Goal: Transaction & Acquisition: Purchase product/service

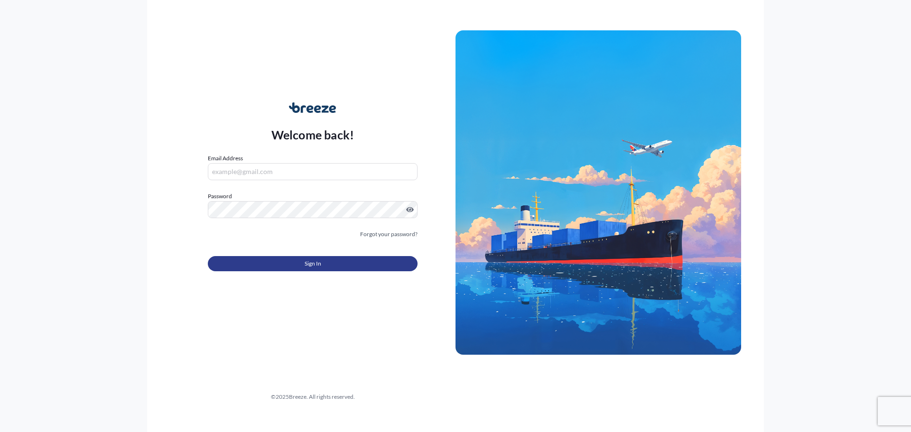
type input "[PERSON_NAME][EMAIL_ADDRESS][DOMAIN_NAME]"
click at [298, 266] on button "Sign In" at bounding box center [313, 263] width 210 height 15
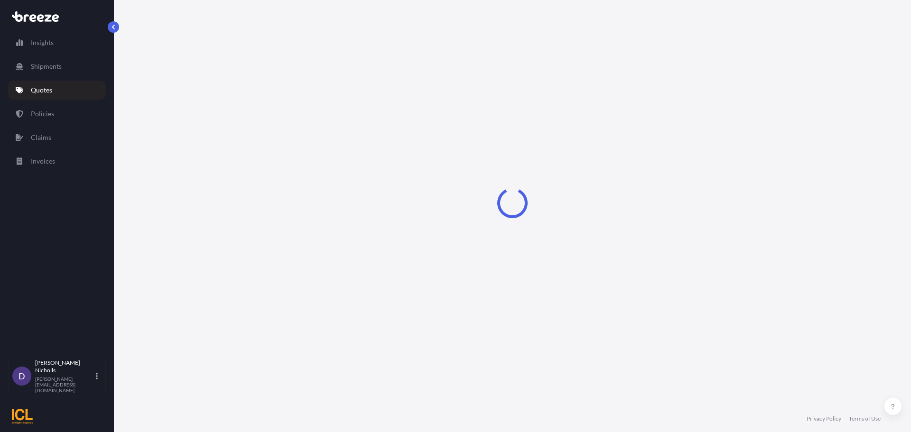
select select "Road"
select select "Sea"
select select "1"
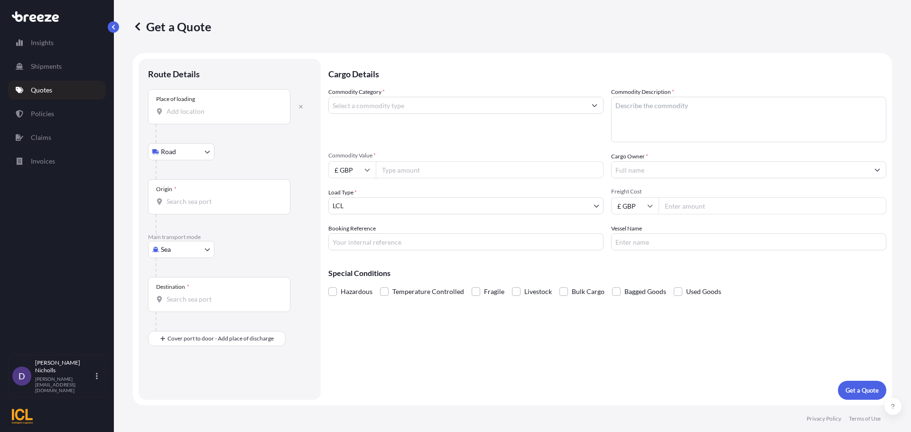
click at [195, 110] on input "Place of loading" at bounding box center [222, 111] width 112 height 9
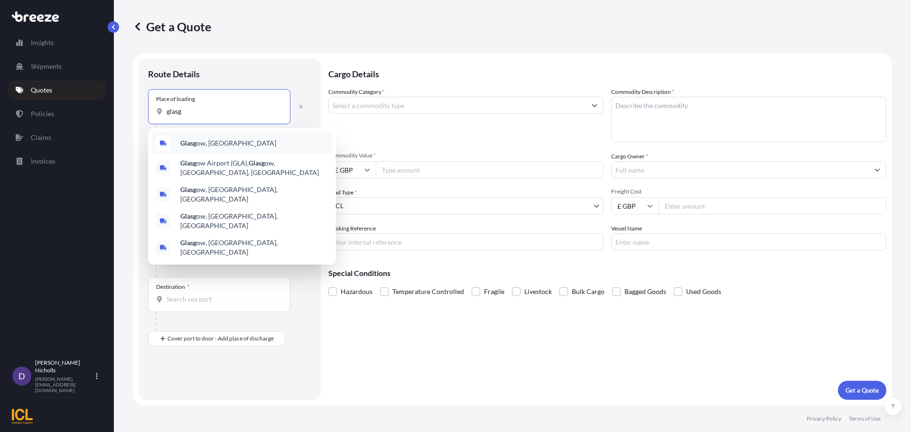
click at [197, 141] on span "Glasg ow, [GEOGRAPHIC_DATA]" at bounding box center [228, 142] width 96 height 9
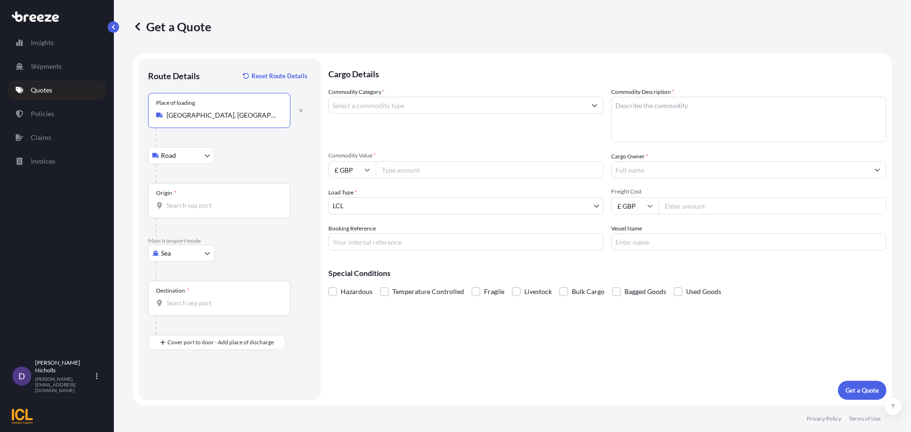
type input "[GEOGRAPHIC_DATA], [GEOGRAPHIC_DATA]"
click at [184, 207] on input "Origin *" at bounding box center [222, 205] width 112 height 9
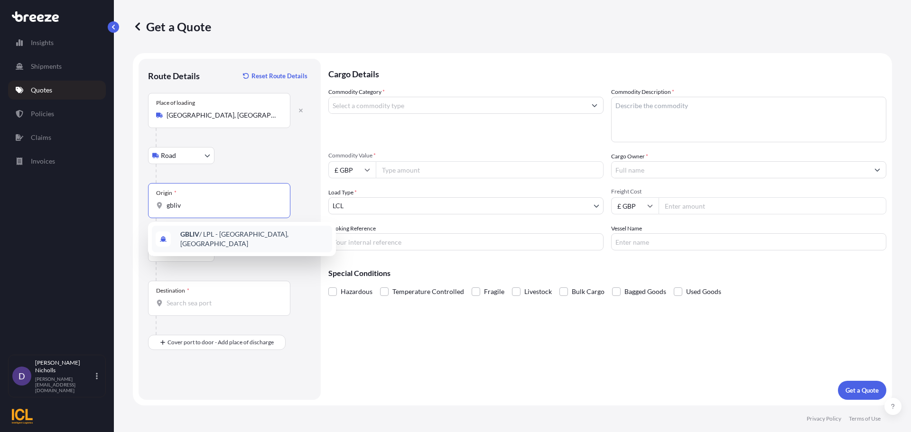
click at [213, 235] on span "GBLIV / LPL - [GEOGRAPHIC_DATA], [GEOGRAPHIC_DATA]" at bounding box center [254, 239] width 148 height 19
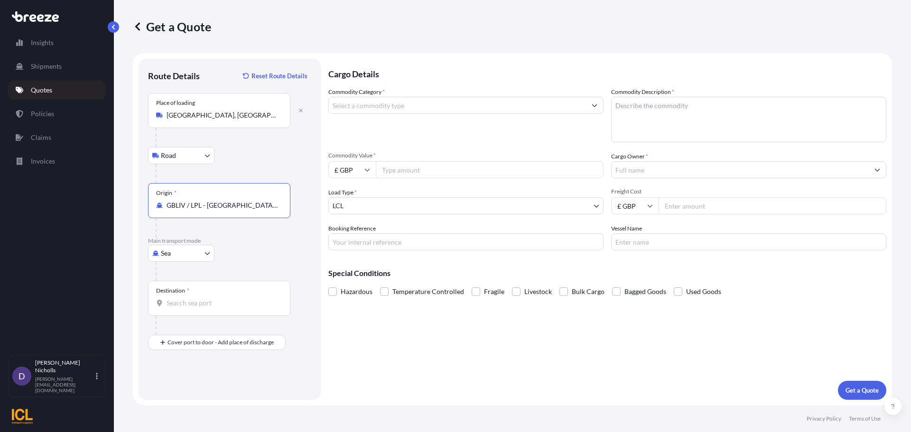
type input "GBLIV / LPL - [GEOGRAPHIC_DATA], [GEOGRAPHIC_DATA]"
click at [183, 309] on div "Destination *" at bounding box center [219, 298] width 142 height 35
click at [183, 308] on input "Destination *" at bounding box center [222, 302] width 112 height 9
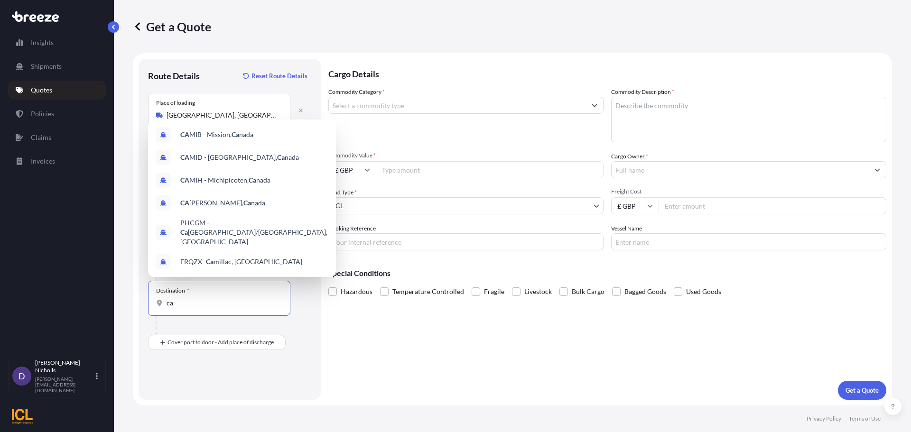
type input "c"
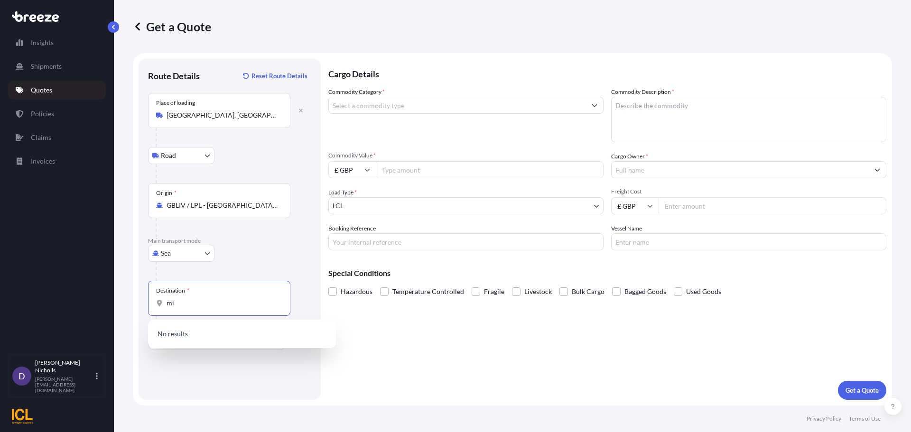
type input "m"
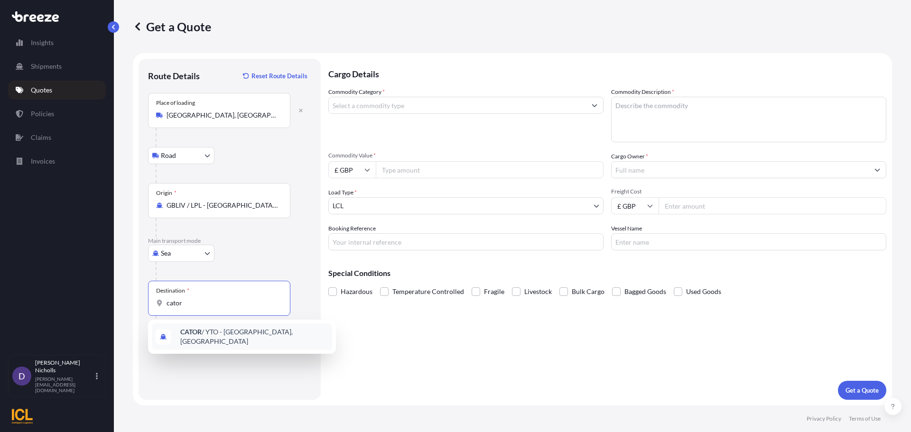
click at [207, 330] on span "CATOR / YTO - [GEOGRAPHIC_DATA], [GEOGRAPHIC_DATA]" at bounding box center [254, 336] width 148 height 19
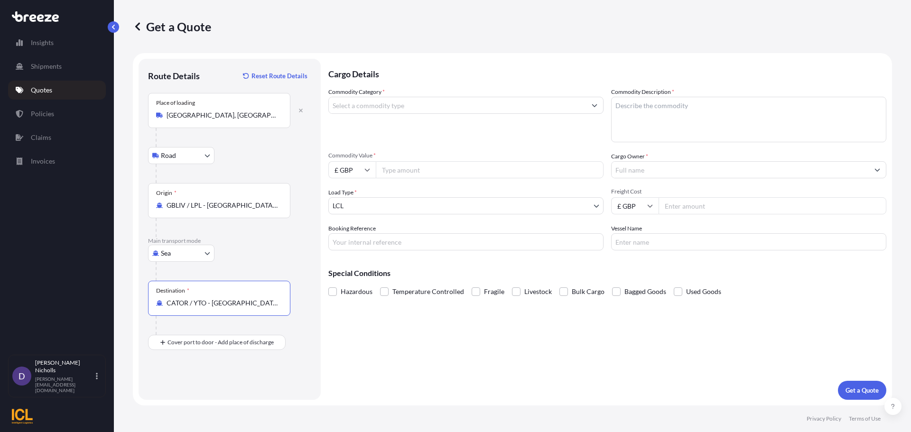
type input "CATOR / YTO - [GEOGRAPHIC_DATA], [GEOGRAPHIC_DATA]"
click at [395, 105] on input "Commodity Category *" at bounding box center [457, 105] width 257 height 17
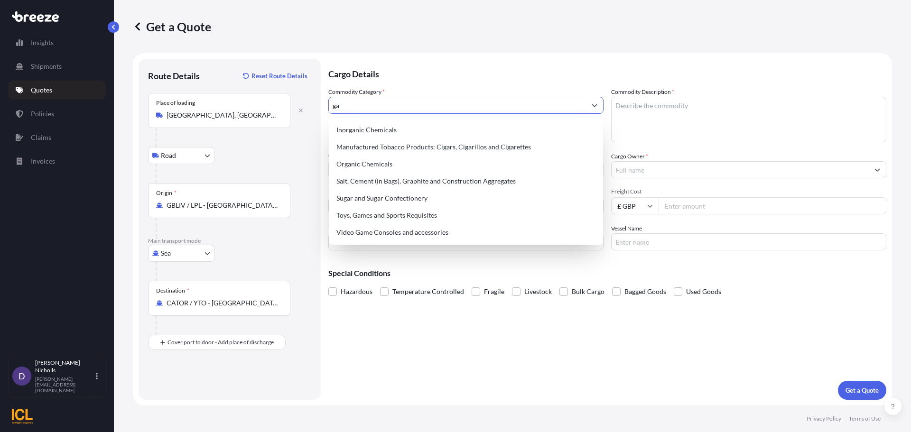
type input "g"
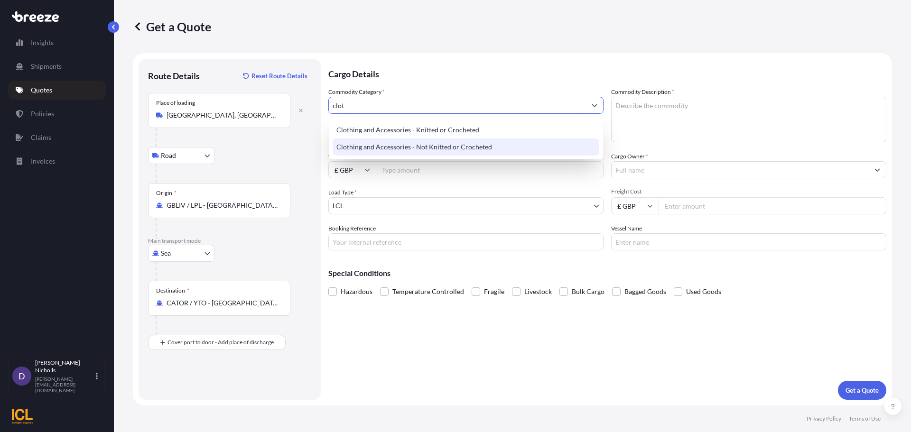
click at [406, 147] on div "Clothing and Accessories - Not Knitted or Crocheted" at bounding box center [465, 146] width 267 height 17
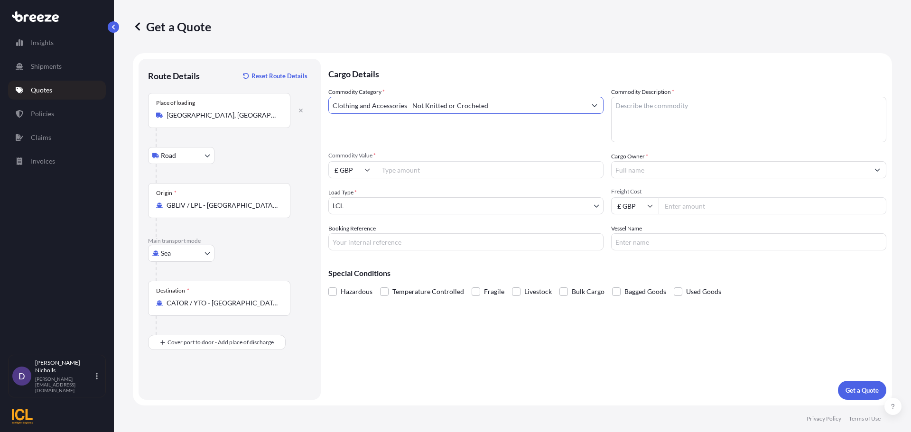
type input "Clothing and Accessories - Not Knitted or Crocheted"
type textarea "GARMENTS - NEW"
click at [392, 174] on input "Commodity Value *" at bounding box center [490, 169] width 228 height 17
type input "48844.15"
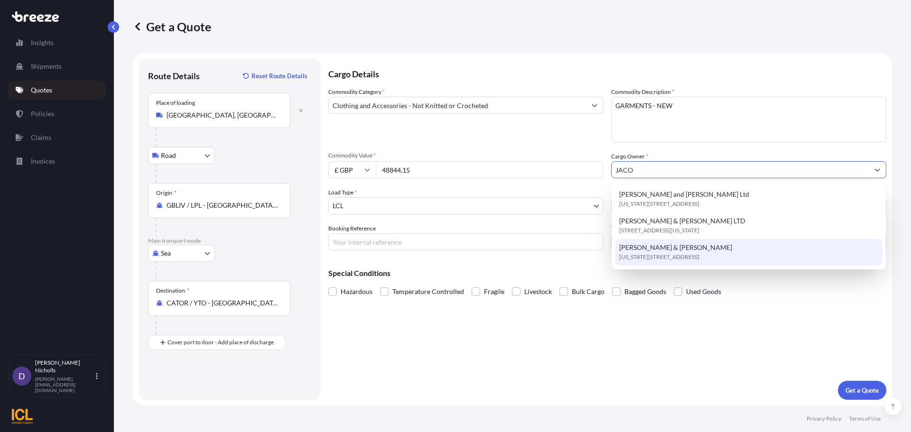
click at [654, 248] on span "[PERSON_NAME] & [PERSON_NAME]" at bounding box center [675, 247] width 113 height 9
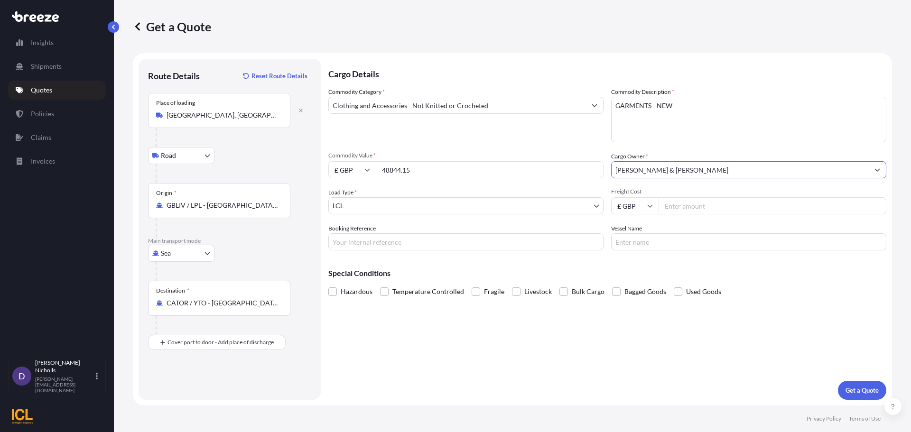
type input "[PERSON_NAME] & [PERSON_NAME]"
click at [435, 202] on body "3 options available. Insights Shipments Quotes Policies Claims Invoices D [PERS…" at bounding box center [455, 216] width 911 height 432
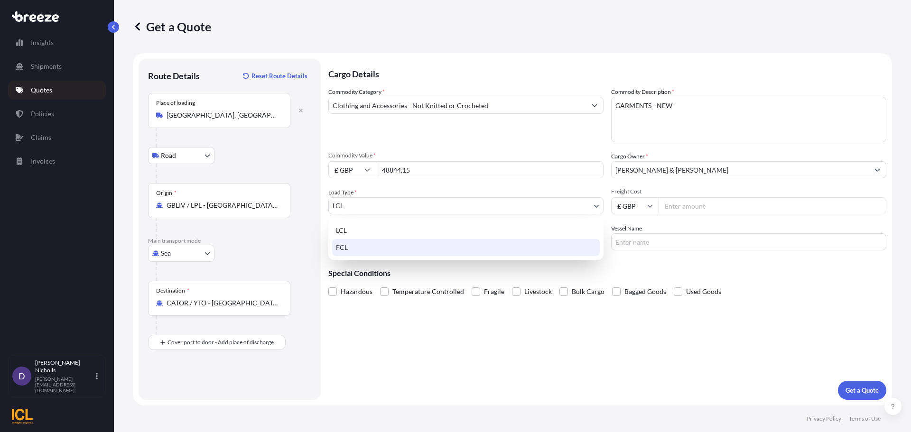
click at [354, 246] on div "FCL" at bounding box center [465, 247] width 267 height 17
select select "2"
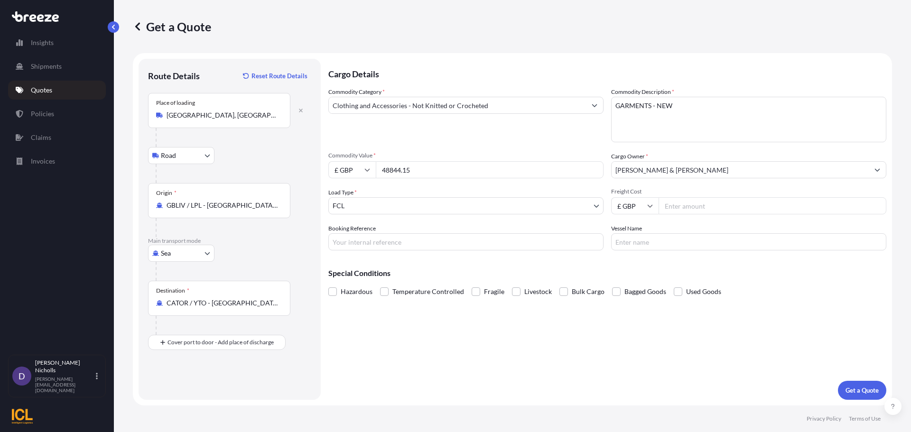
click at [689, 206] on input "Freight Cost" at bounding box center [772, 205] width 228 height 17
click at [652, 205] on icon at bounding box center [649, 206] width 5 height 3
click at [634, 266] on div "$ USD" at bounding box center [635, 272] width 40 height 18
type input "$ USD"
click at [669, 206] on input "Freight Cost" at bounding box center [772, 205] width 228 height 17
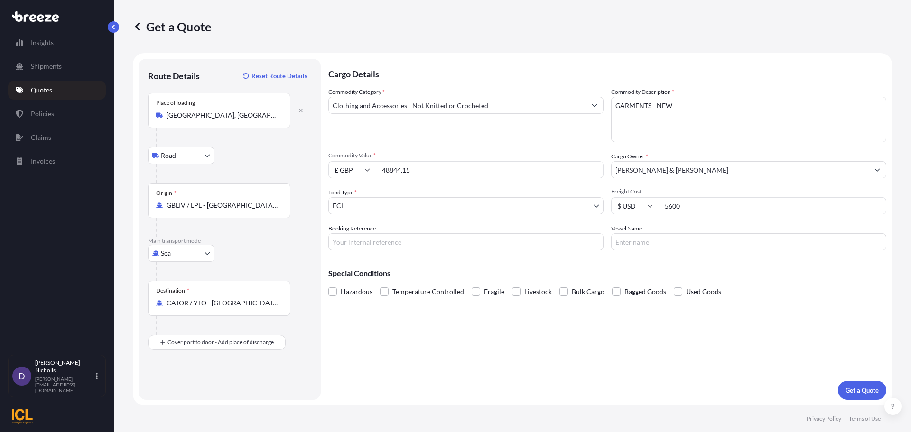
type input "5600"
click at [363, 242] on input "Booking Reference" at bounding box center [465, 241] width 275 height 17
paste input "SHOUSE00293801"
type input "SHOUSE00293801"
click at [624, 245] on input "Vessel Name" at bounding box center [748, 241] width 275 height 17
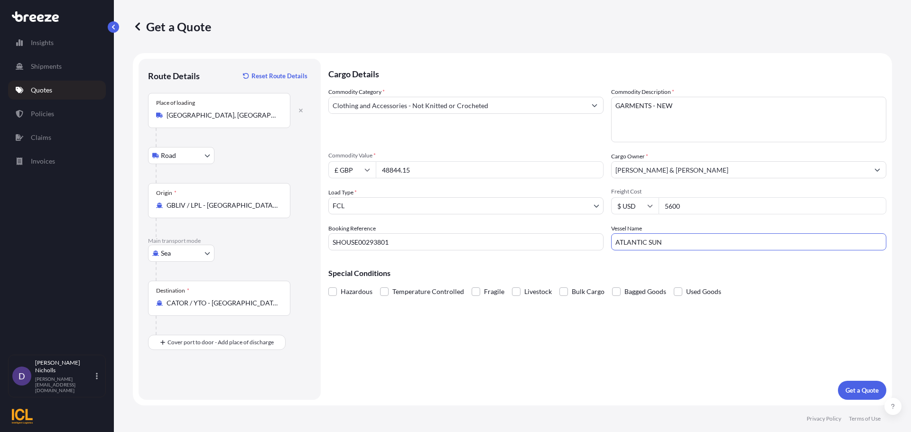
type input "ATLANTIC SUN"
click at [860, 389] on p "Get a Quote" at bounding box center [861, 390] width 33 height 9
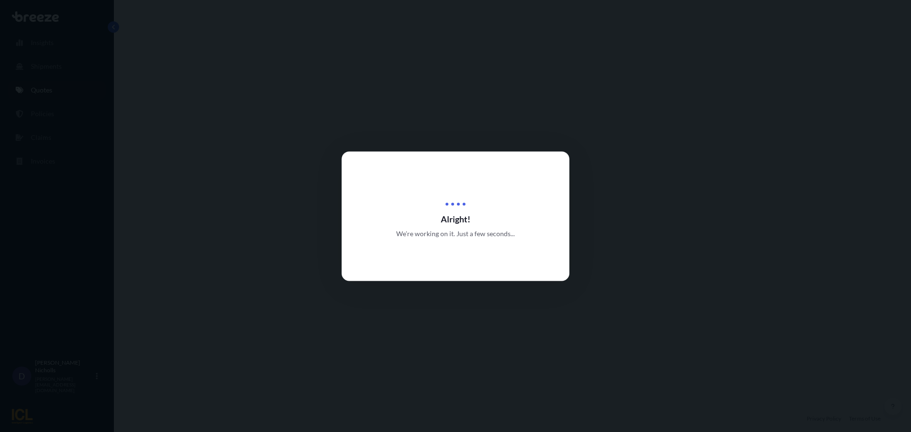
select select "Road"
select select "Sea"
select select "2"
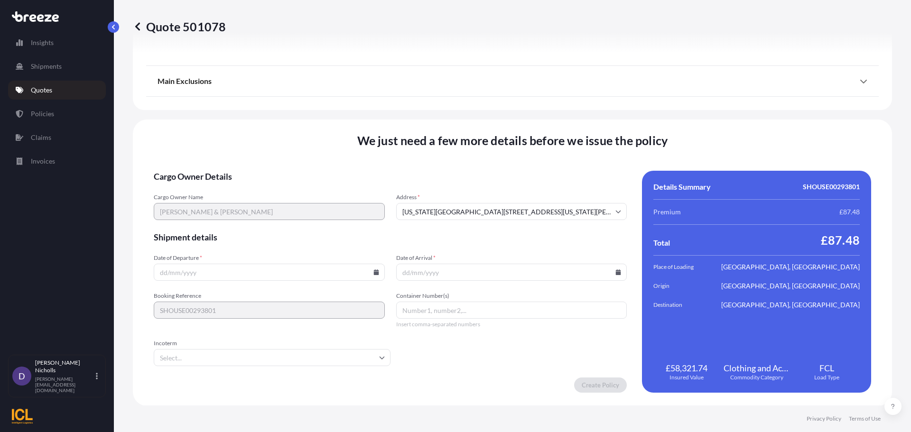
scroll to position [1149, 0]
click at [484, 213] on input "[US_STATE][GEOGRAPHIC_DATA][STREET_ADDRESS][US_STATE][PERSON_NAME][GEOGRAPHIC_D…" at bounding box center [511, 210] width 231 height 17
click at [469, 231] on li "[STREET_ADDRESS][US_STATE][PERSON_NAME]" at bounding box center [507, 236] width 221 height 18
type input "[STREET_ADDRESS][US_STATE][PERSON_NAME]"
click at [373, 272] on icon at bounding box center [375, 272] width 5 height 6
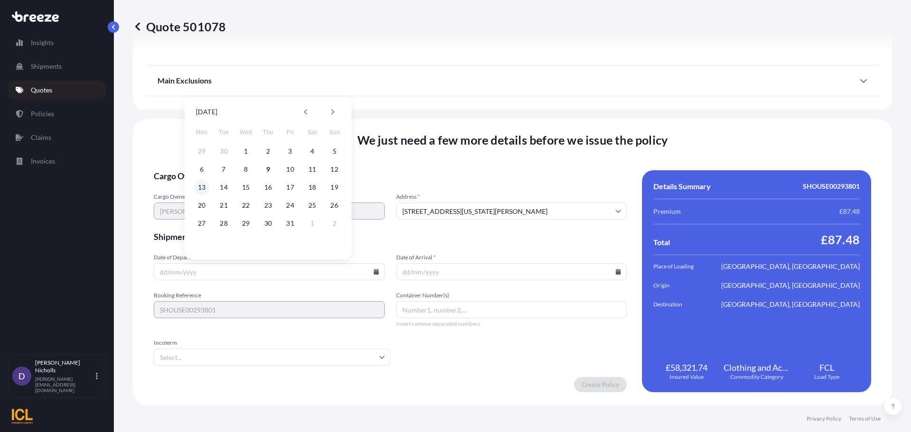
click at [202, 185] on button "13" at bounding box center [201, 187] width 15 height 15
type input "[DATE]"
click at [616, 270] on icon at bounding box center [618, 272] width 5 height 6
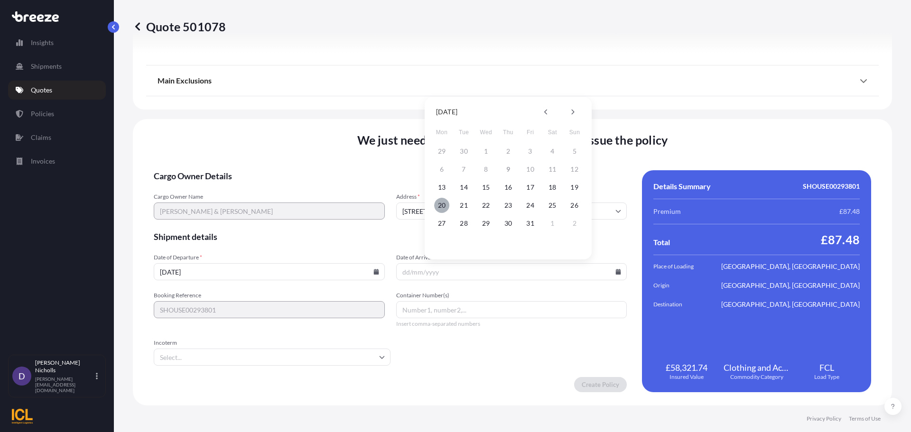
click at [442, 204] on button "20" at bounding box center [441, 205] width 15 height 15
type input "[DATE]"
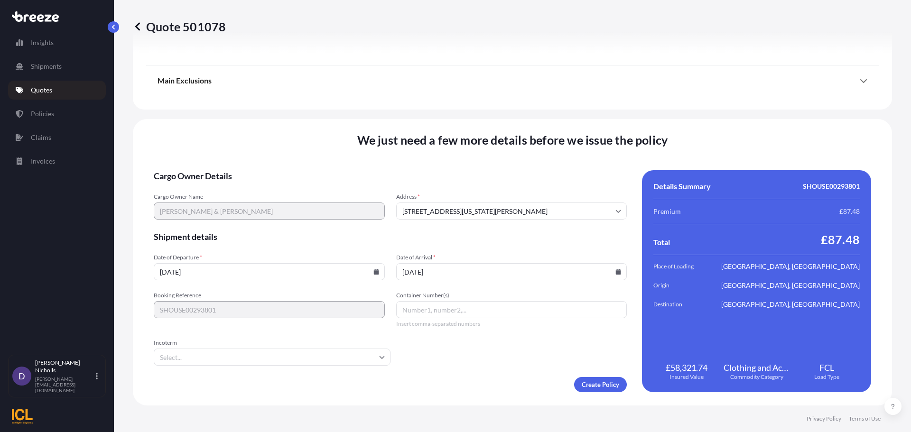
click at [417, 307] on input "Container Number(s)" at bounding box center [511, 309] width 231 height 17
paste input "RFCU5066217"
type input "RFCU5066217"
click at [353, 359] on input "Incoterm" at bounding box center [272, 357] width 237 height 17
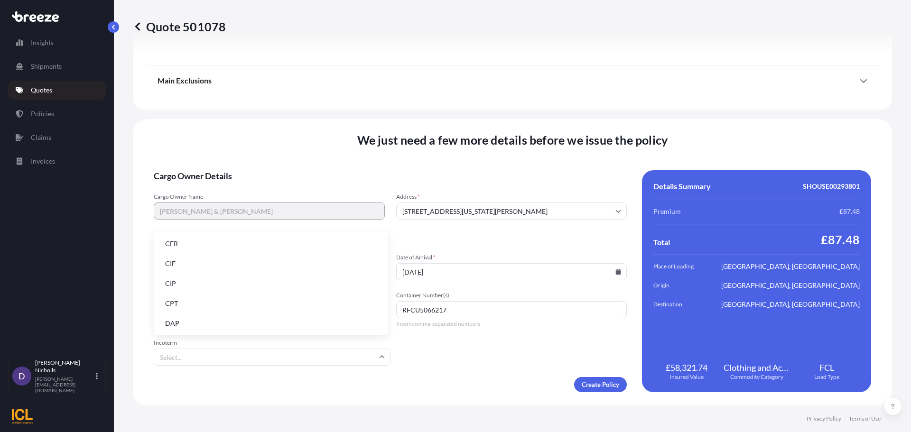
click at [202, 324] on li "DAP" at bounding box center [270, 323] width 227 height 18
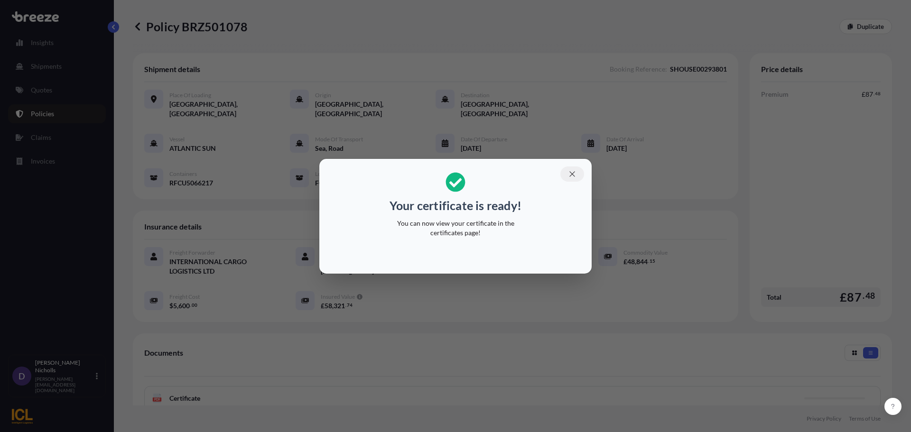
click at [571, 172] on icon "button" at bounding box center [572, 174] width 9 height 9
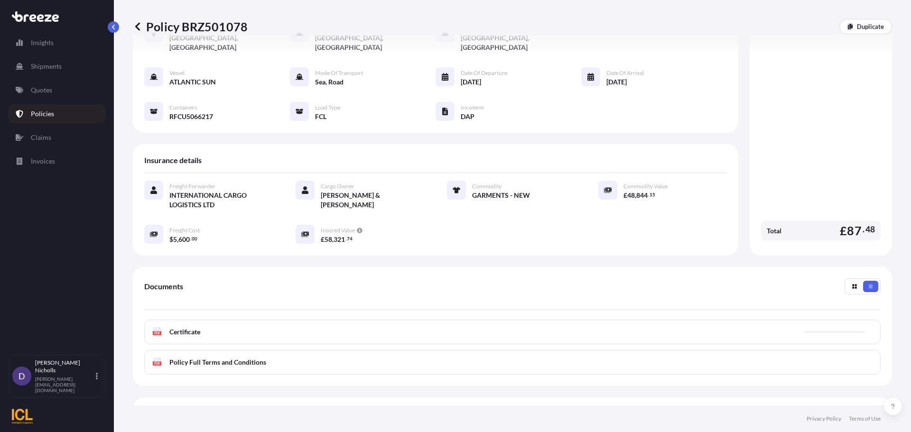
scroll to position [95, 0]
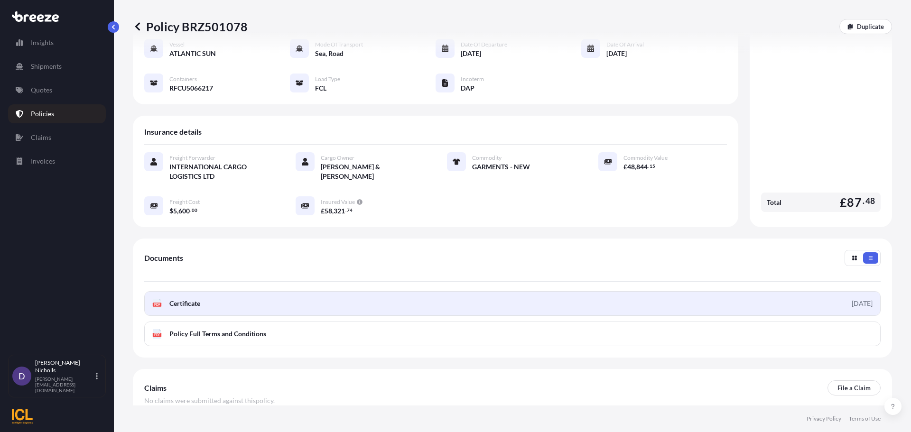
click at [448, 291] on link "PDF Certificate [DATE]" at bounding box center [512, 303] width 736 height 25
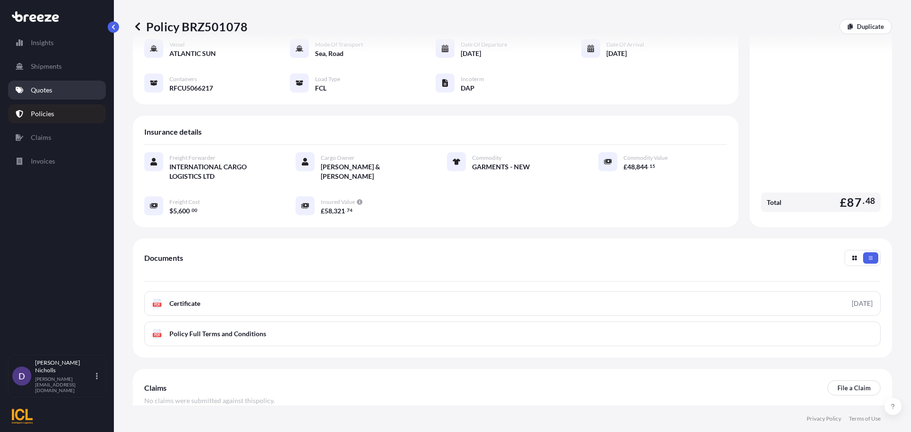
click at [37, 89] on p "Quotes" at bounding box center [41, 89] width 21 height 9
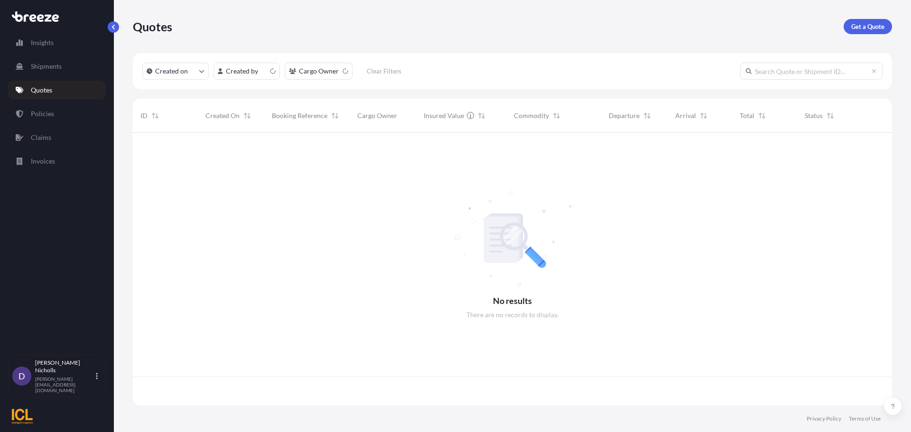
scroll to position [271, 752]
click at [875, 28] on p "Get a Quote" at bounding box center [867, 26] width 33 height 9
select select "Road"
select select "Sea"
select select "1"
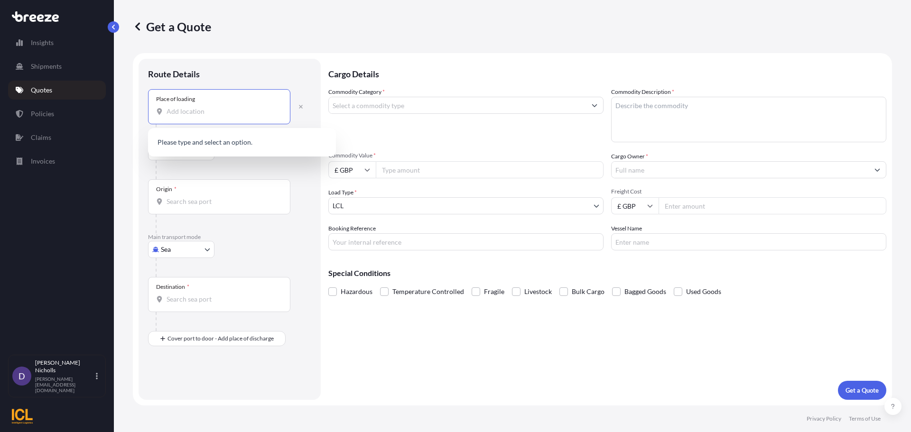
click at [184, 114] on input "Place of loading" at bounding box center [222, 111] width 112 height 9
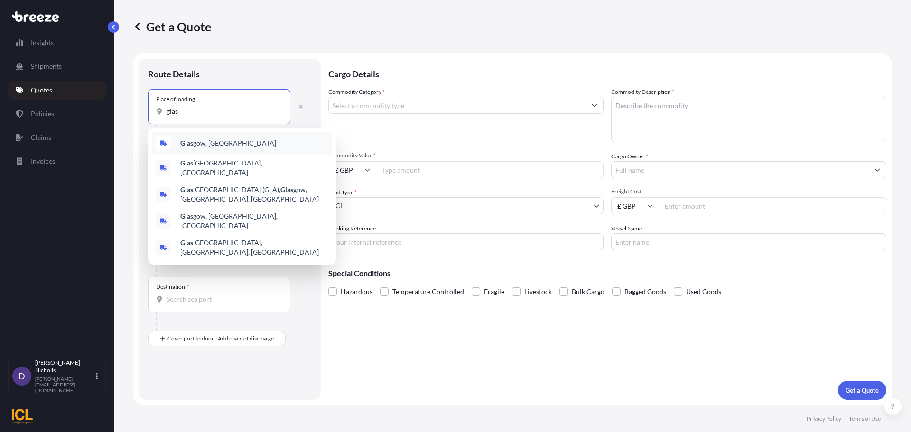
click at [190, 143] on b "Glas" at bounding box center [186, 143] width 13 height 8
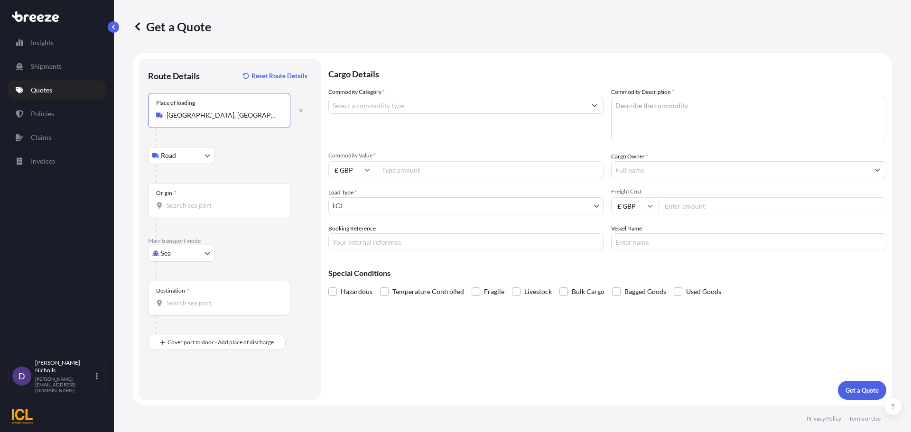
type input "[GEOGRAPHIC_DATA], [GEOGRAPHIC_DATA]"
click at [181, 208] on input "Origin *" at bounding box center [222, 205] width 112 height 9
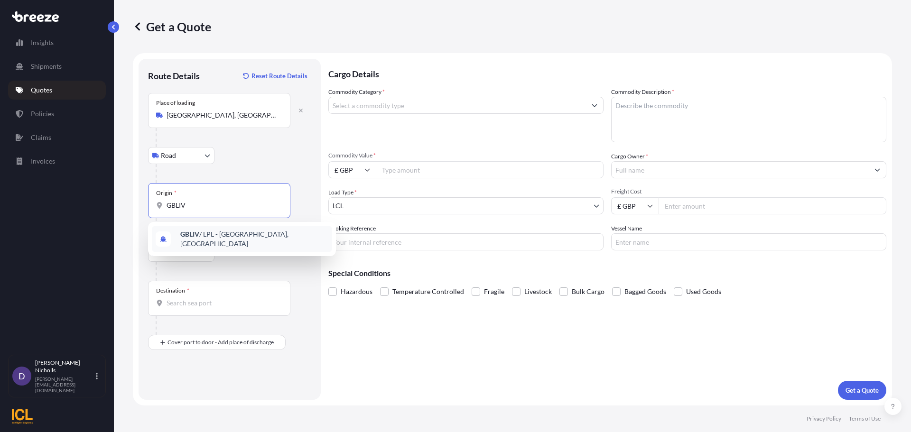
click at [213, 232] on div "GBLIV / LPL - [GEOGRAPHIC_DATA], [GEOGRAPHIC_DATA]" at bounding box center [242, 239] width 180 height 27
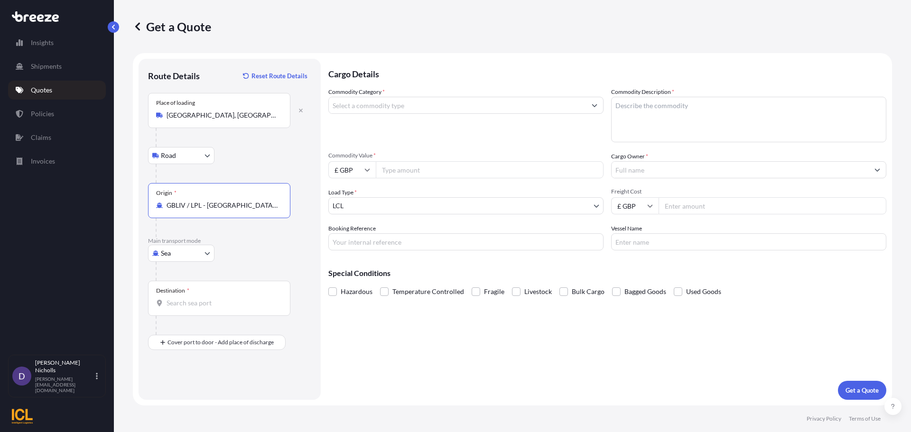
type input "GBLIV / LPL - [GEOGRAPHIC_DATA], [GEOGRAPHIC_DATA]"
click at [185, 303] on input "Destination *" at bounding box center [222, 302] width 112 height 9
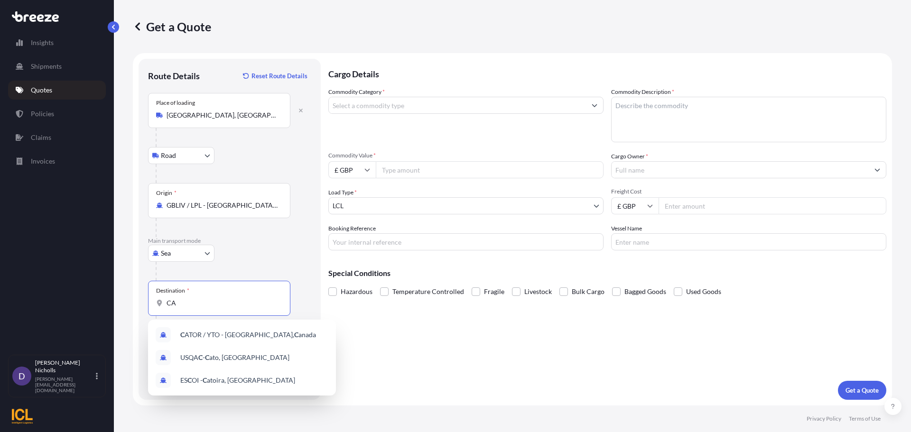
type input "C"
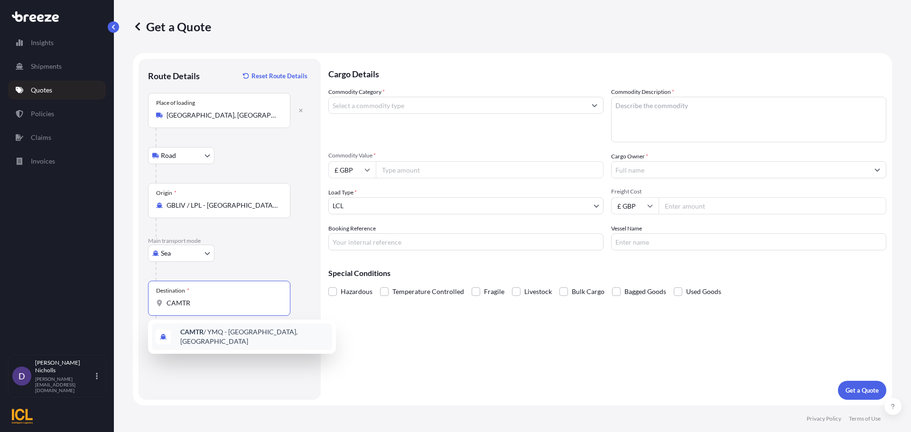
click at [210, 331] on span "CAMTR / YMQ - [GEOGRAPHIC_DATA], [GEOGRAPHIC_DATA]" at bounding box center [254, 336] width 148 height 19
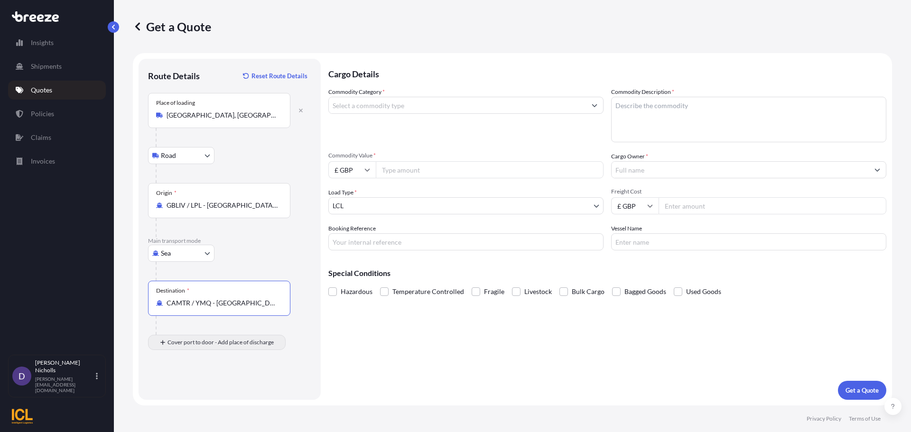
type input "CAMTR / YMQ - [GEOGRAPHIC_DATA], [GEOGRAPHIC_DATA]"
click at [182, 392] on input "Place of Discharge" at bounding box center [222, 392] width 112 height 9
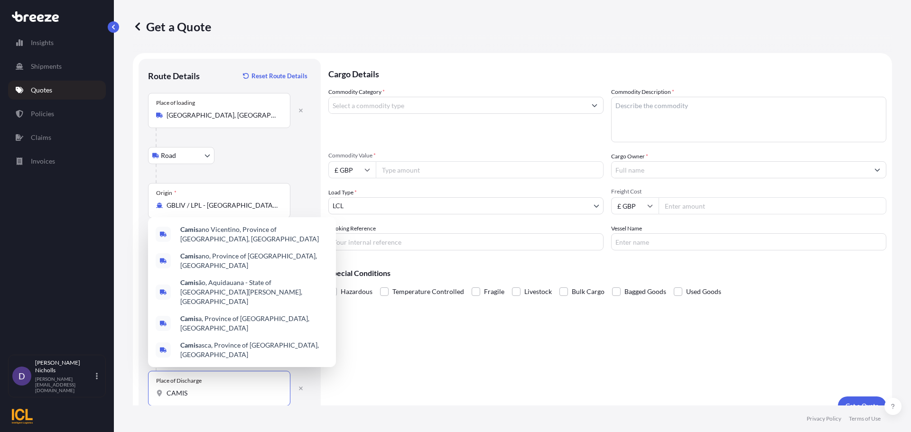
scroll to position [16, 0]
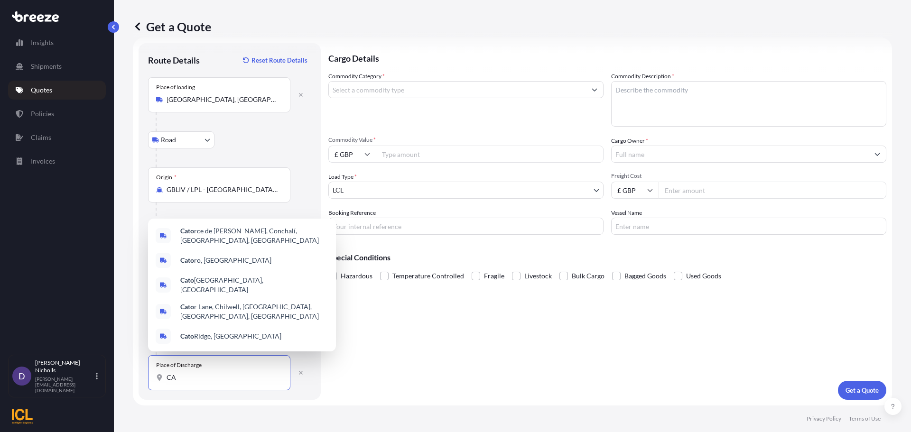
type input "C"
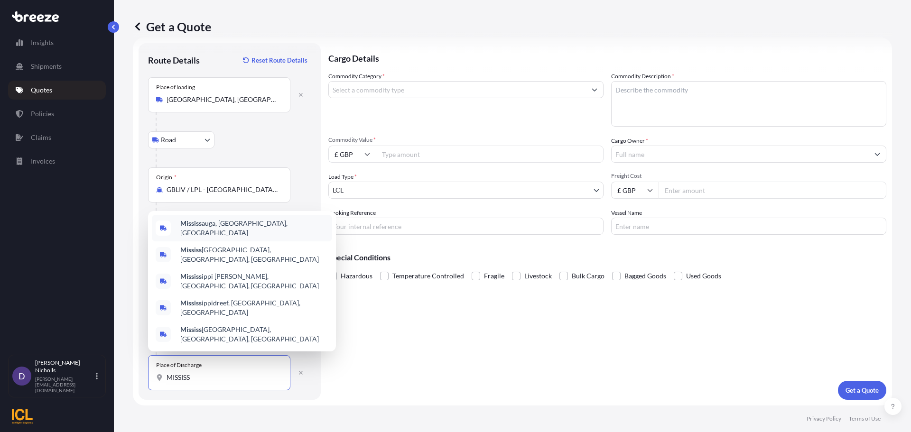
click at [219, 238] on span "Mississ auga, [GEOGRAPHIC_DATA], [GEOGRAPHIC_DATA]" at bounding box center [254, 228] width 148 height 19
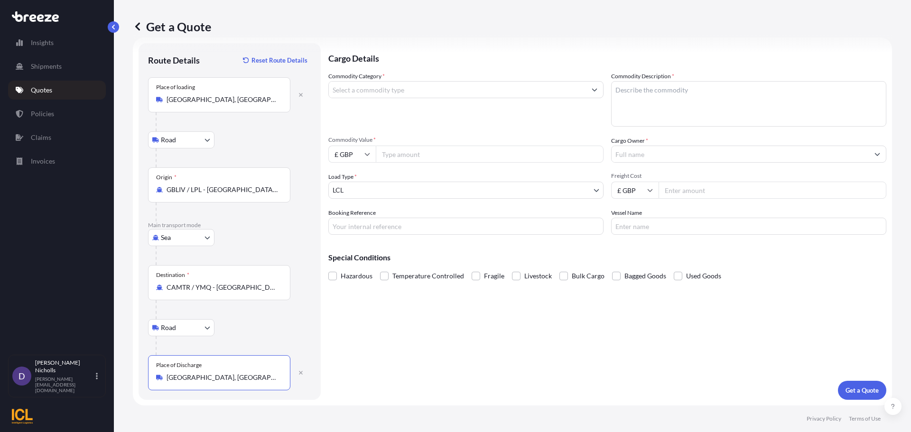
type input "[GEOGRAPHIC_DATA], [GEOGRAPHIC_DATA], [GEOGRAPHIC_DATA]"
click at [591, 89] on icon "Show suggestions" at bounding box center [594, 90] width 6 height 6
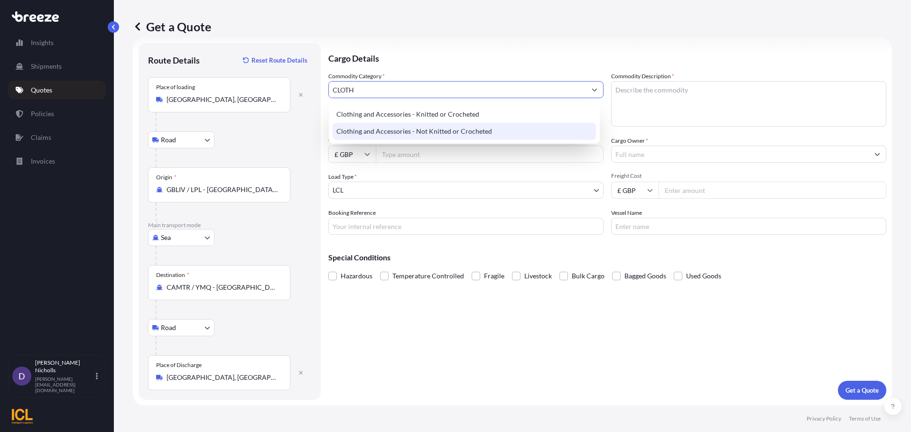
click at [425, 127] on div "Clothing and Accessories - Not Knitted or Crocheted" at bounding box center [463, 131] width 263 height 17
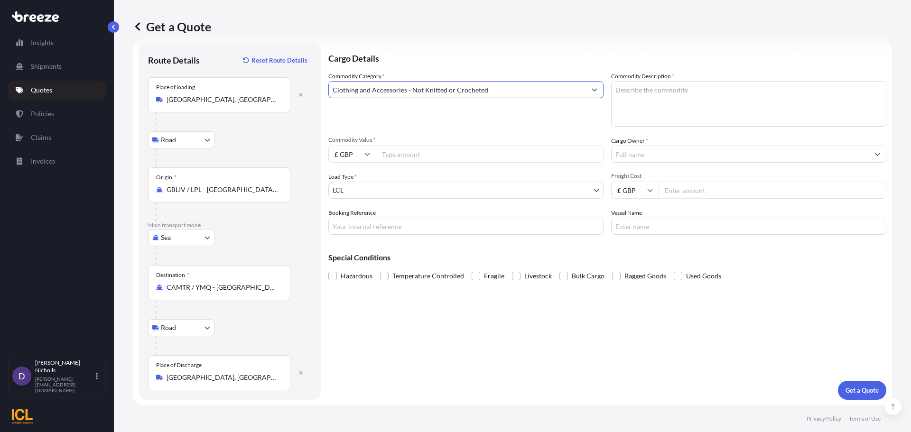
type input "Clothing and Accessories - Not Knitted or Crocheted"
click at [631, 94] on textarea "Commodity Description *" at bounding box center [748, 104] width 275 height 46
type textarea "GARMENTS - NEW"
click at [412, 154] on input "Commodity Value *" at bounding box center [490, 154] width 228 height 17
type input "52887.77"
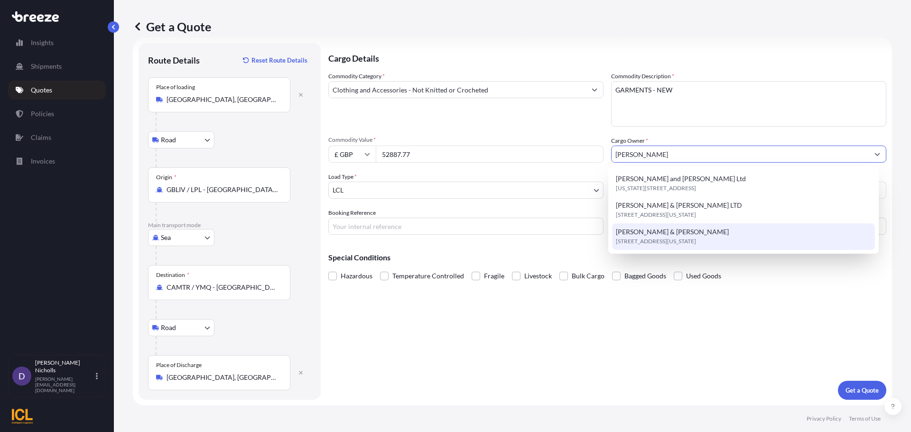
click at [653, 233] on span "[PERSON_NAME] & [PERSON_NAME]" at bounding box center [672, 231] width 113 height 9
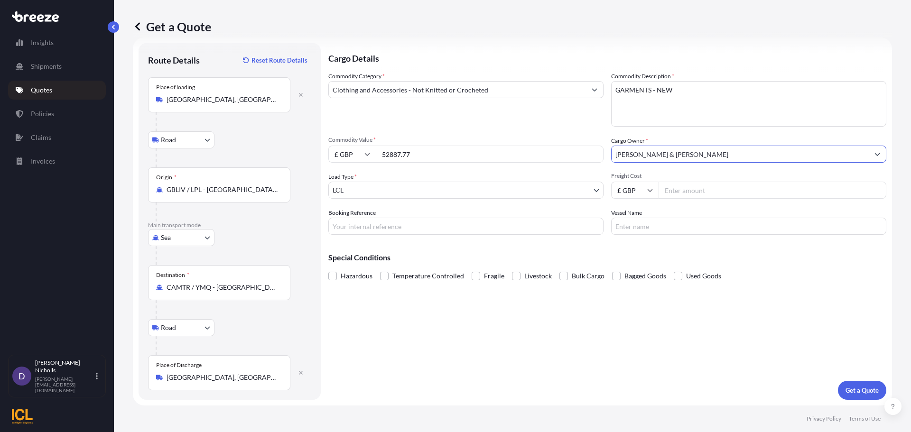
type input "[PERSON_NAME] & [PERSON_NAME]"
click at [395, 184] on body "15 options available. 0 options available. 3 options available. Insights Shipme…" at bounding box center [455, 216] width 911 height 432
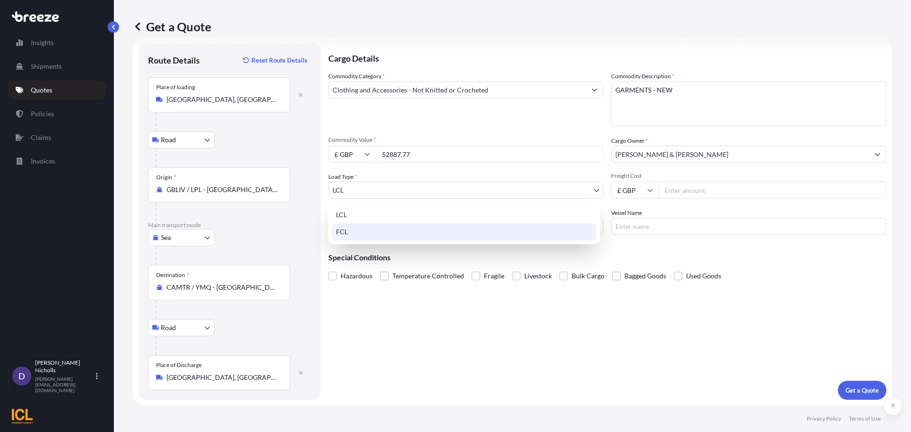
click at [346, 228] on div "FCL" at bounding box center [464, 231] width 264 height 17
select select "2"
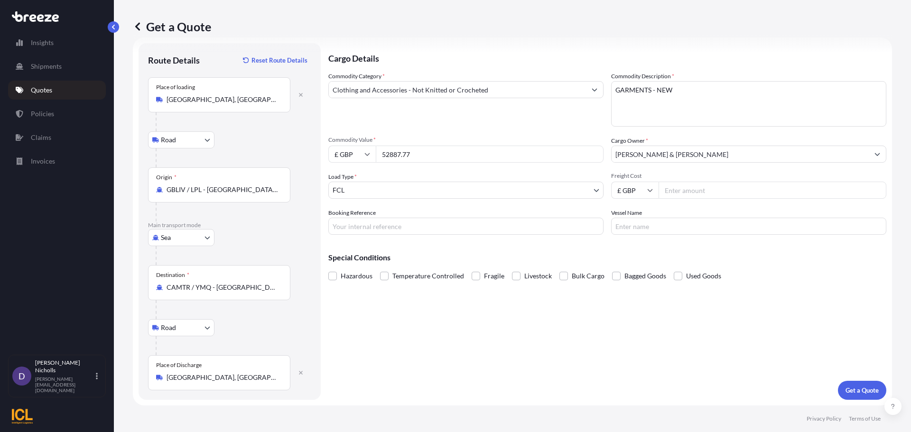
click at [647, 191] on icon at bounding box center [650, 190] width 6 height 6
click at [631, 253] on div "$ USD" at bounding box center [631, 256] width 40 height 18
type input "$ USD"
click at [673, 191] on input "Freight Cost" at bounding box center [772, 190] width 228 height 17
type input "5640"
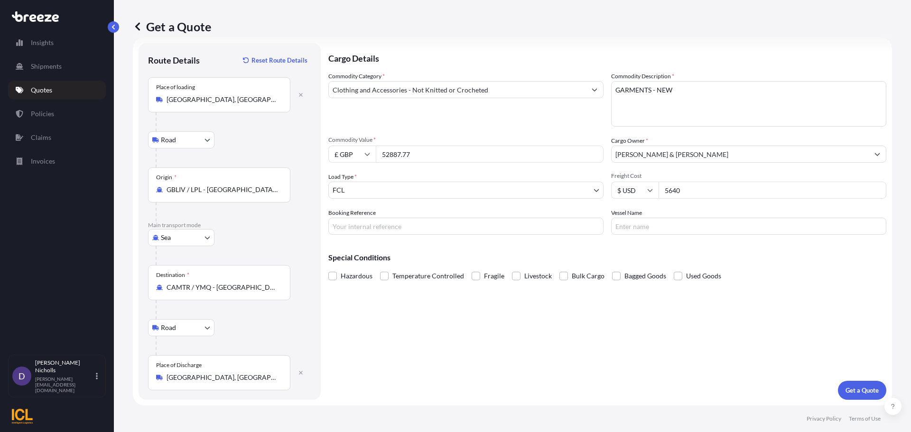
click at [360, 224] on input "Booking Reference" at bounding box center [465, 226] width 275 height 17
paste input "SHOUSE00293826"
type input "SHOUSE00293826"
click at [631, 226] on input "Vessel Name" at bounding box center [748, 226] width 275 height 17
type input "OOCL ST. [PERSON_NAME]"
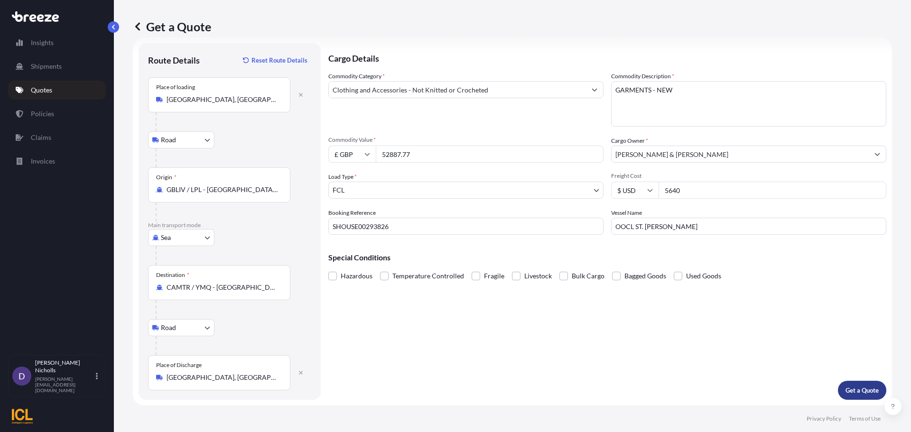
click at [849, 386] on p "Get a Quote" at bounding box center [861, 390] width 33 height 9
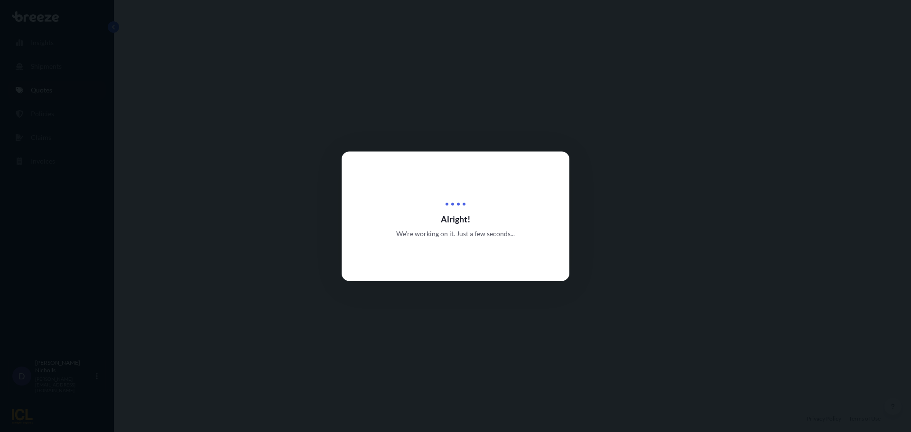
select select "Road"
select select "Sea"
select select "Road"
select select "2"
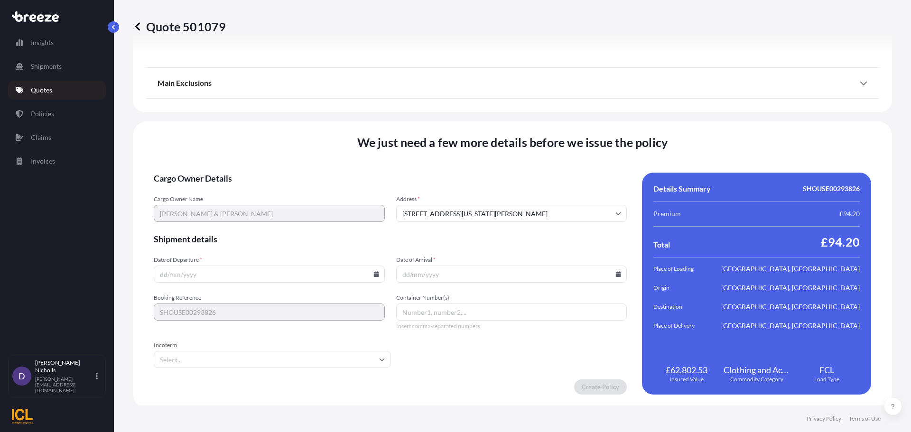
scroll to position [1261, 0]
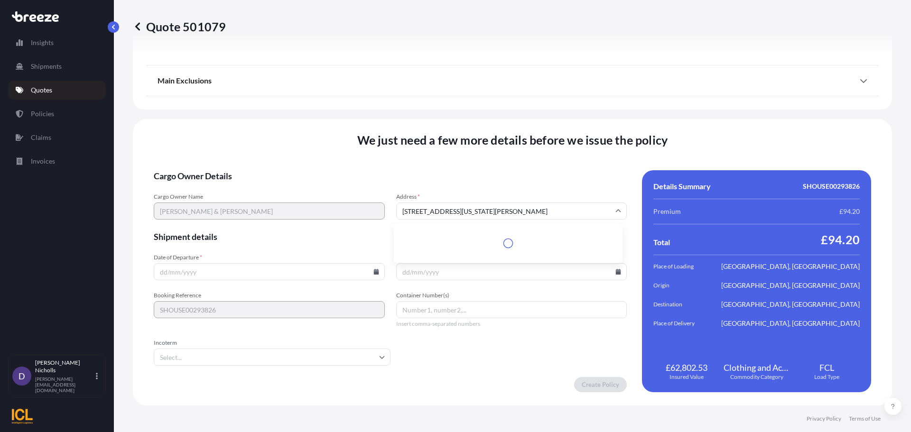
click at [462, 208] on input "[STREET_ADDRESS][US_STATE][PERSON_NAME]" at bounding box center [511, 210] width 231 height 17
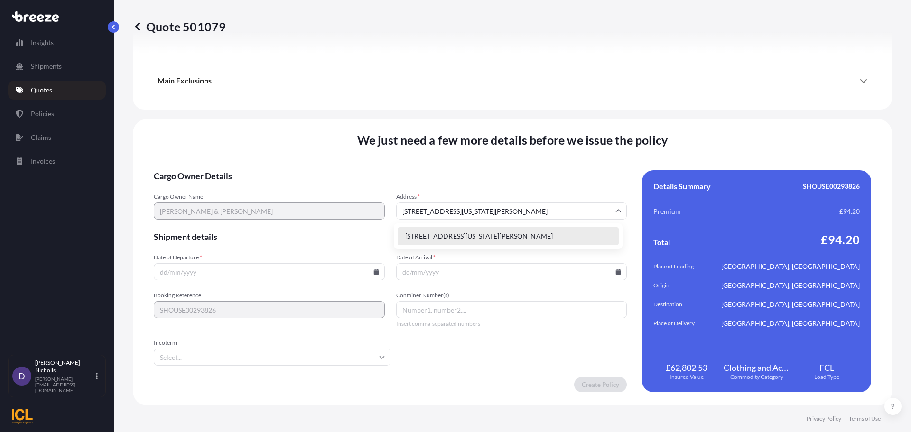
click at [440, 238] on li "[STREET_ADDRESS][US_STATE][PERSON_NAME]" at bounding box center [507, 236] width 221 height 18
click at [374, 271] on icon at bounding box center [376, 272] width 6 height 6
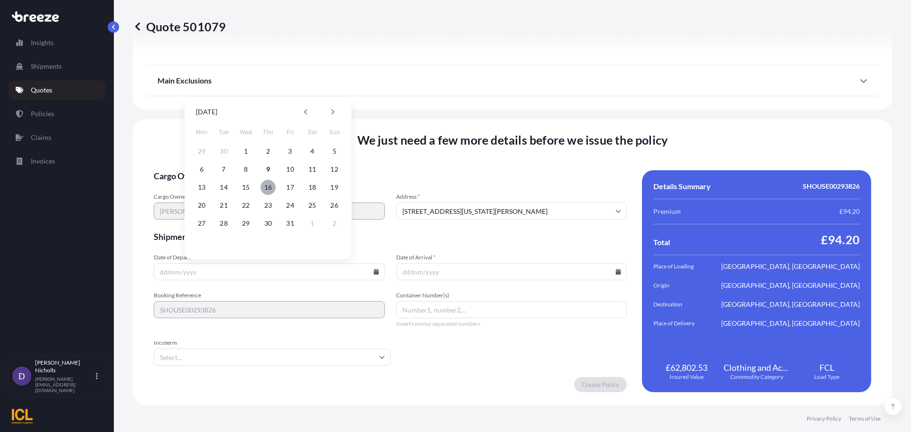
click at [267, 186] on button "16" at bounding box center [267, 187] width 15 height 15
type input "[DATE]"
click at [616, 272] on icon at bounding box center [618, 272] width 5 height 6
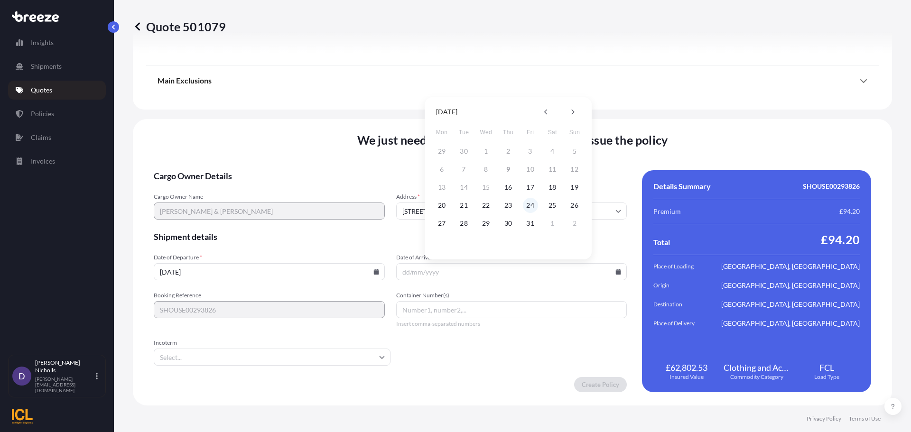
click at [529, 204] on button "24" at bounding box center [530, 205] width 15 height 15
type input "[DATE]"
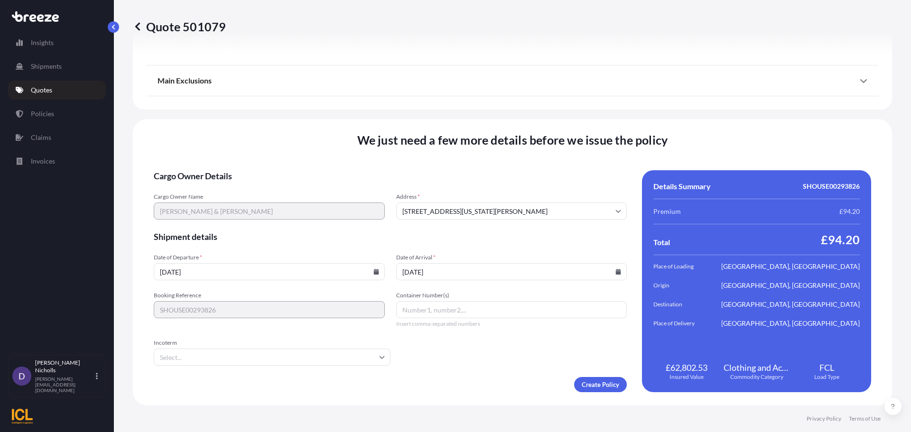
click at [420, 312] on input "Container Number(s)" at bounding box center [511, 309] width 231 height 17
paste input "MSMU8531057"
type input "MSMU8531057"
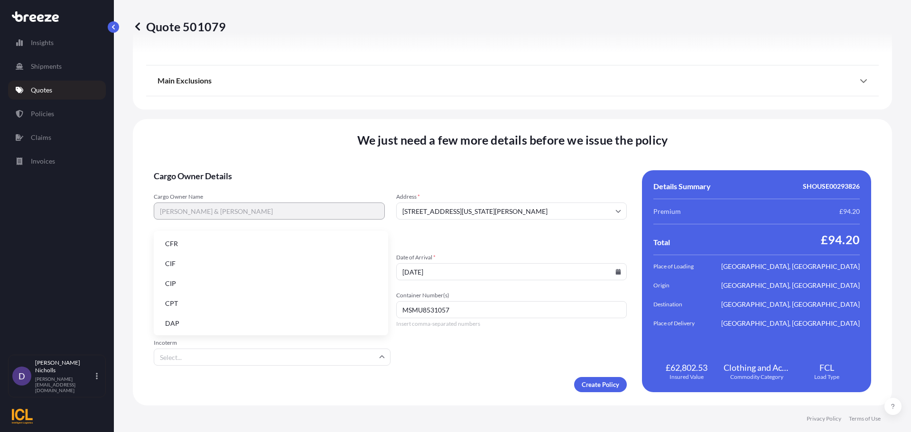
click at [345, 354] on input "Incoterm" at bounding box center [272, 357] width 237 height 17
click at [180, 322] on li "DAP" at bounding box center [270, 323] width 227 height 18
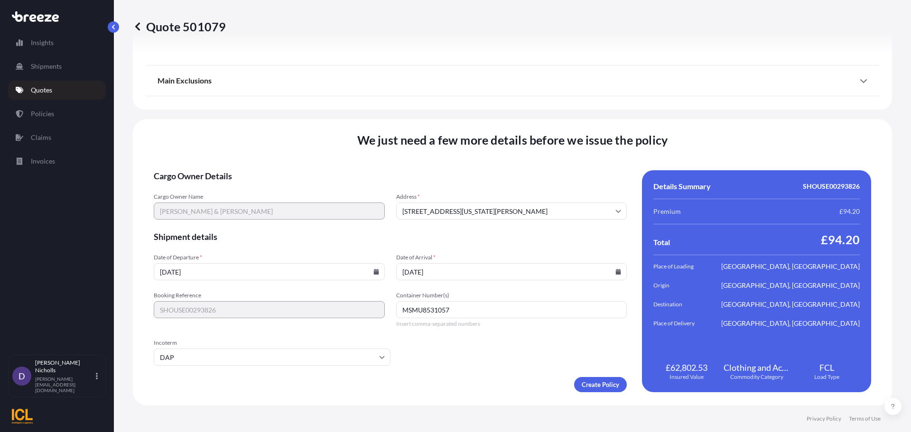
click at [411, 345] on form "Cargo Owner Details Cargo Owner Name [PERSON_NAME] & [PERSON_NAME] Address * [S…" at bounding box center [390, 281] width 473 height 222
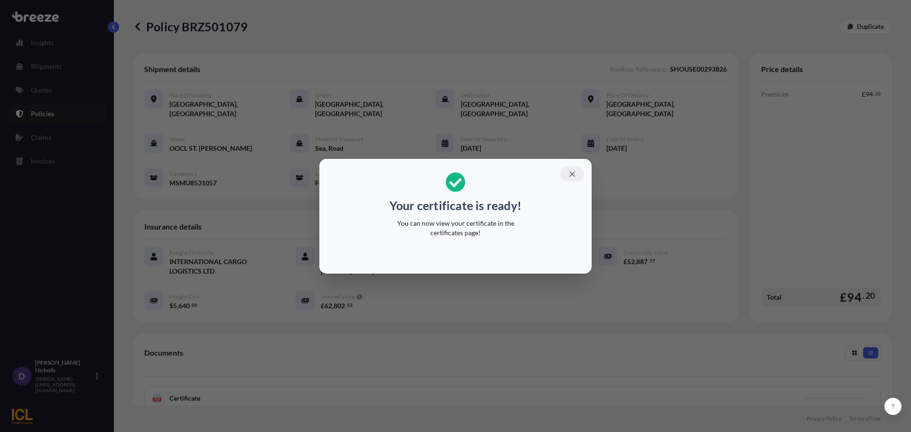
click at [572, 174] on icon "button" at bounding box center [571, 173] width 5 height 5
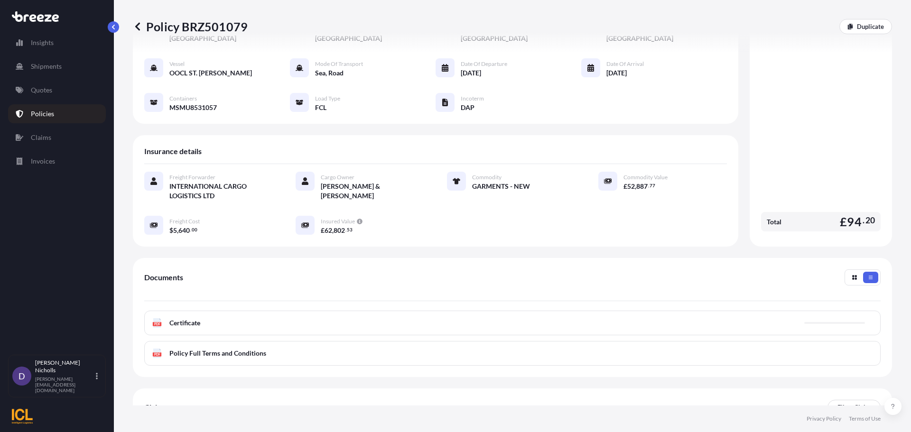
scroll to position [95, 0]
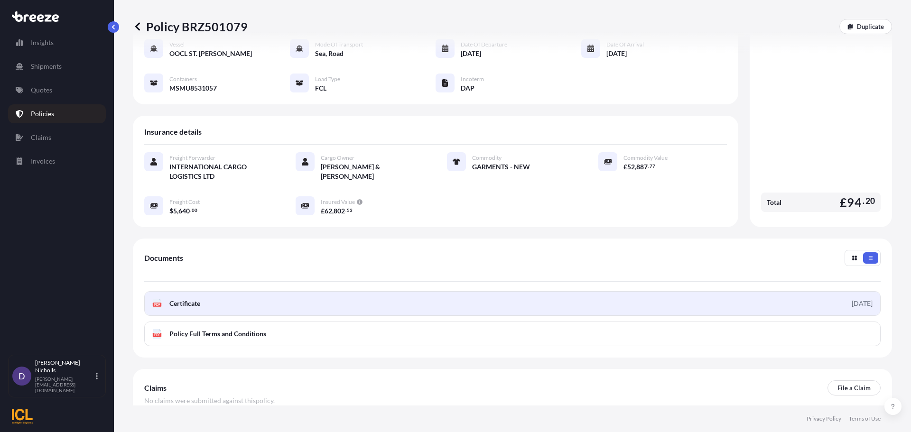
click at [416, 291] on link "PDF Certificate [DATE]" at bounding box center [512, 303] width 736 height 25
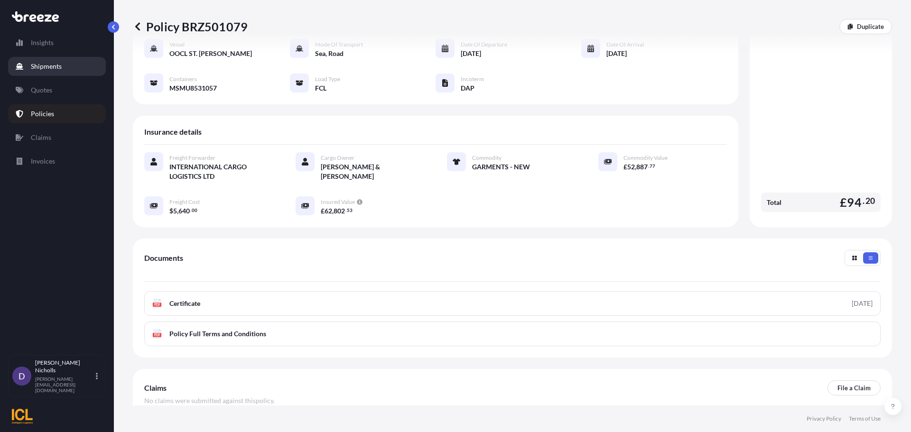
click at [44, 66] on p "Shipments" at bounding box center [46, 66] width 31 height 9
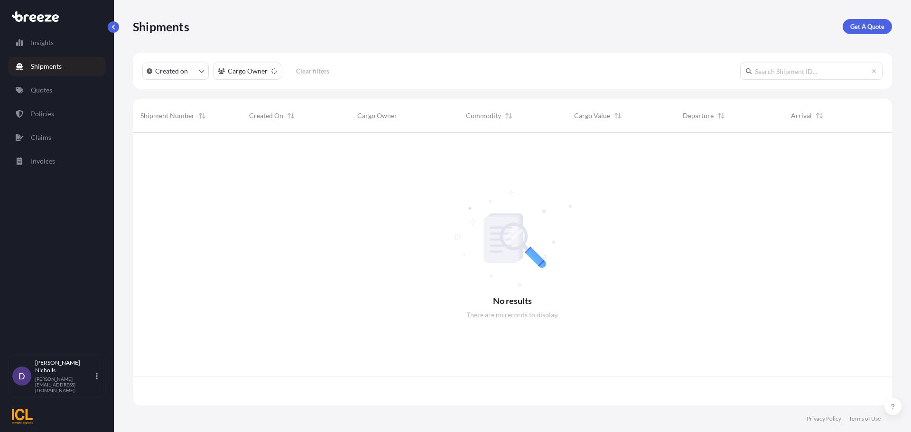
scroll to position [271, 752]
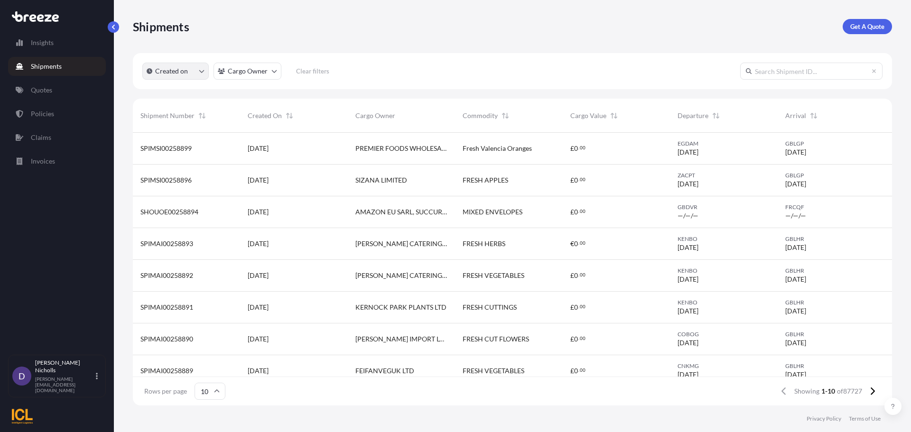
click at [196, 73] on button "Created on" at bounding box center [175, 71] width 66 height 17
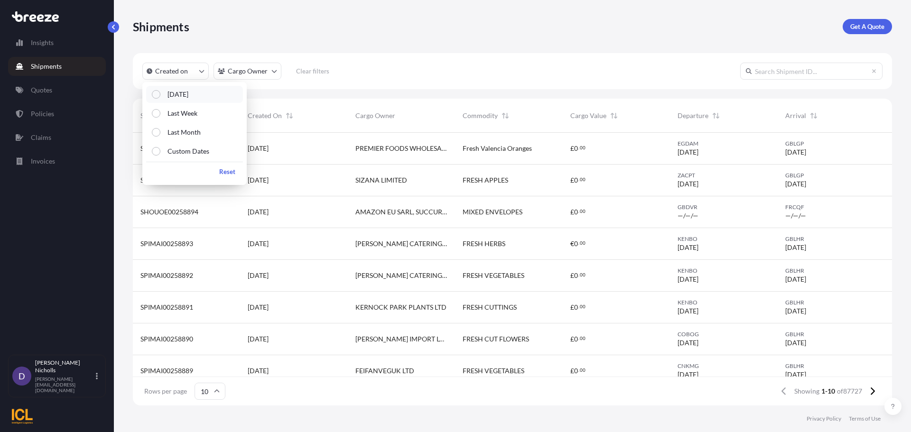
click at [166, 91] on label "[DATE]" at bounding box center [174, 94] width 28 height 9
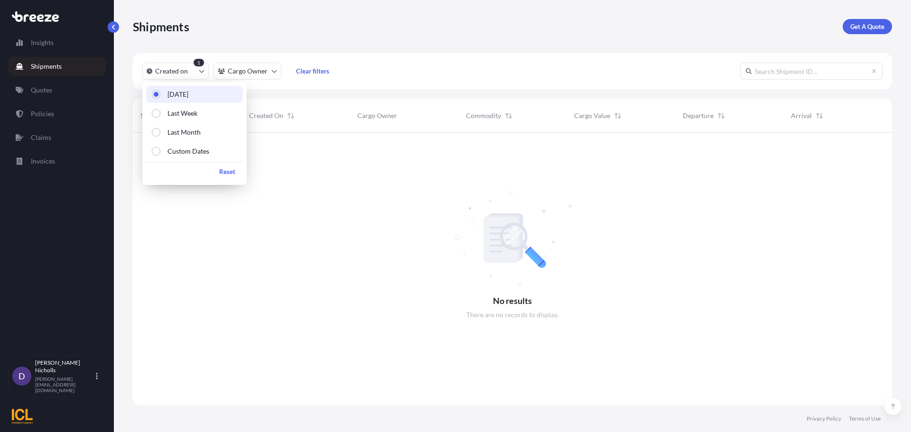
scroll to position [300, 752]
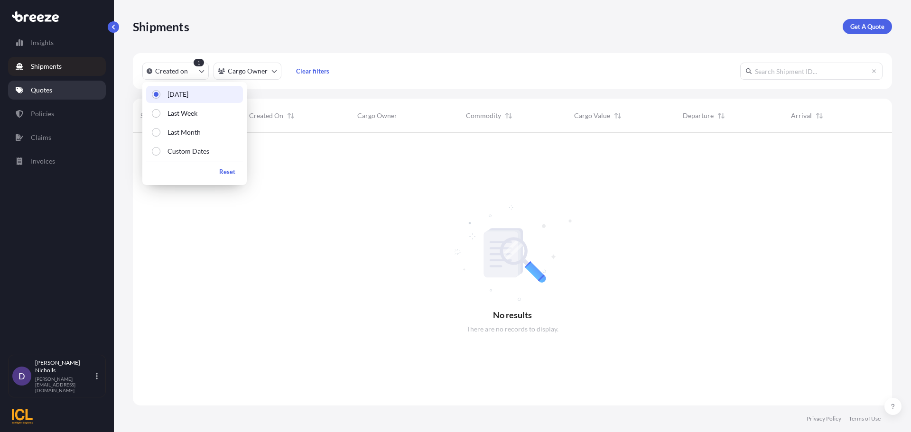
click at [47, 87] on p "Quotes" at bounding box center [41, 89] width 21 height 9
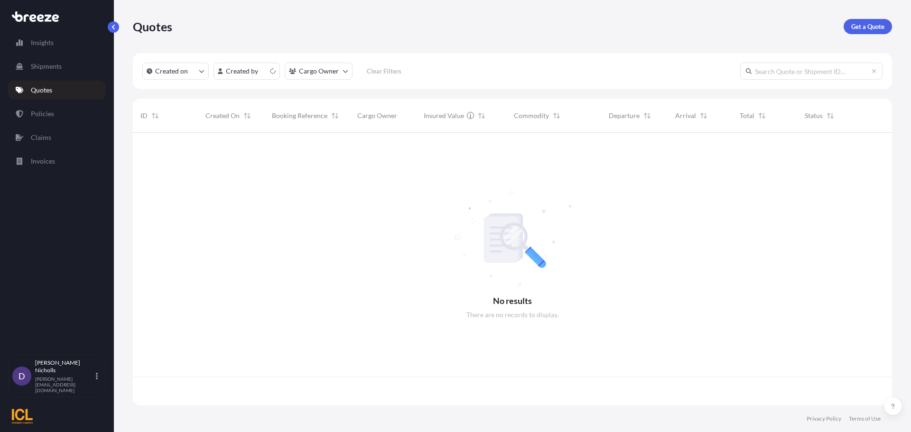
scroll to position [271, 752]
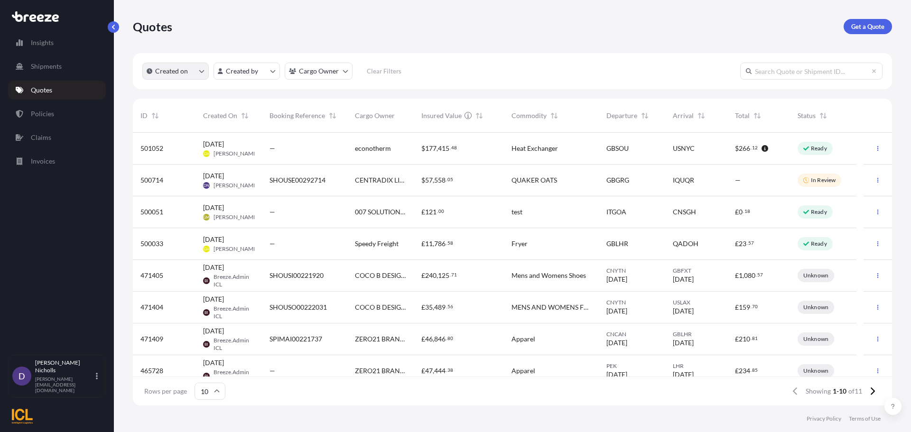
click at [199, 66] on button "Created on" at bounding box center [175, 71] width 66 height 17
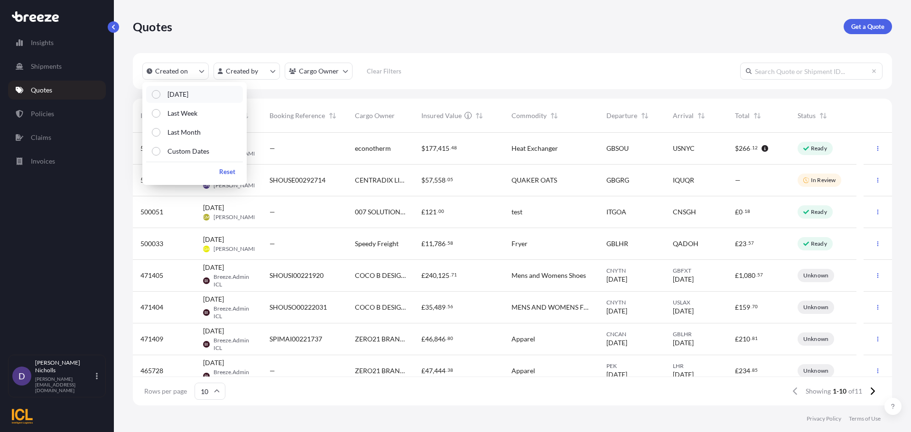
click at [171, 95] on p "[DATE]" at bounding box center [177, 94] width 21 height 9
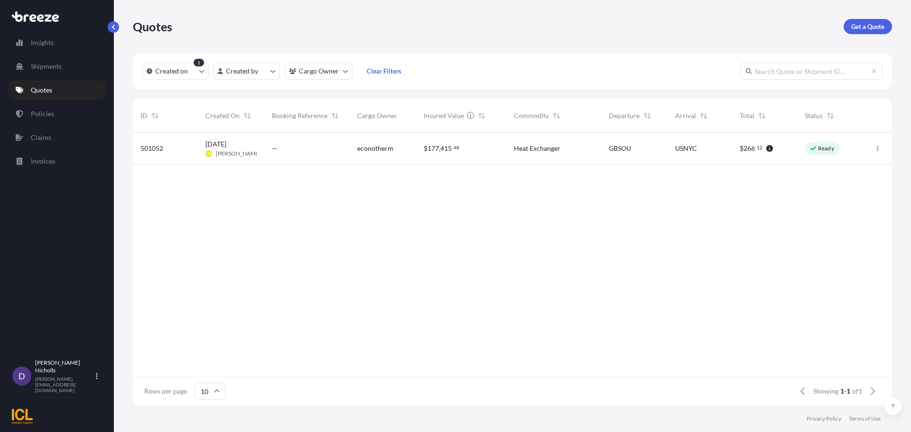
click at [144, 201] on div "501052 [DATE] GH [PERSON_NAME] — econotherm $ 177 , 415 . 48 Heat Exchanger GBS…" at bounding box center [512, 255] width 759 height 244
click at [40, 113] on p "Policies" at bounding box center [42, 113] width 23 height 9
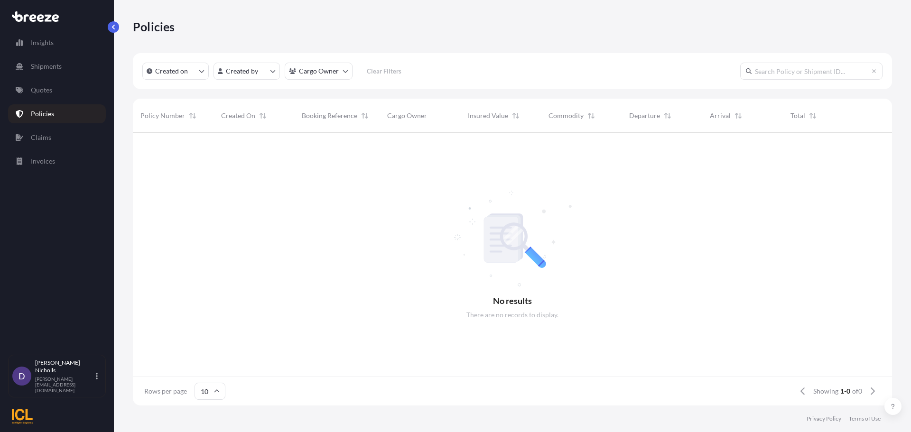
scroll to position [271, 752]
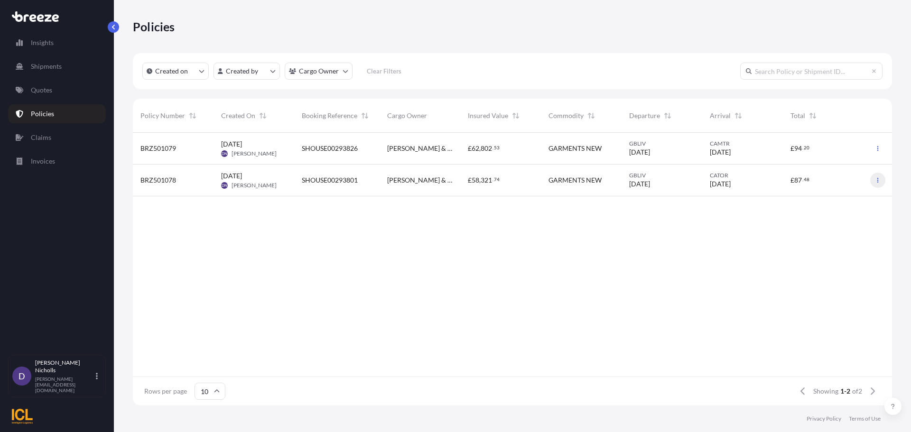
click at [877, 179] on icon "button" at bounding box center [877, 180] width 6 height 6
